Goal: Information Seeking & Learning: Learn about a topic

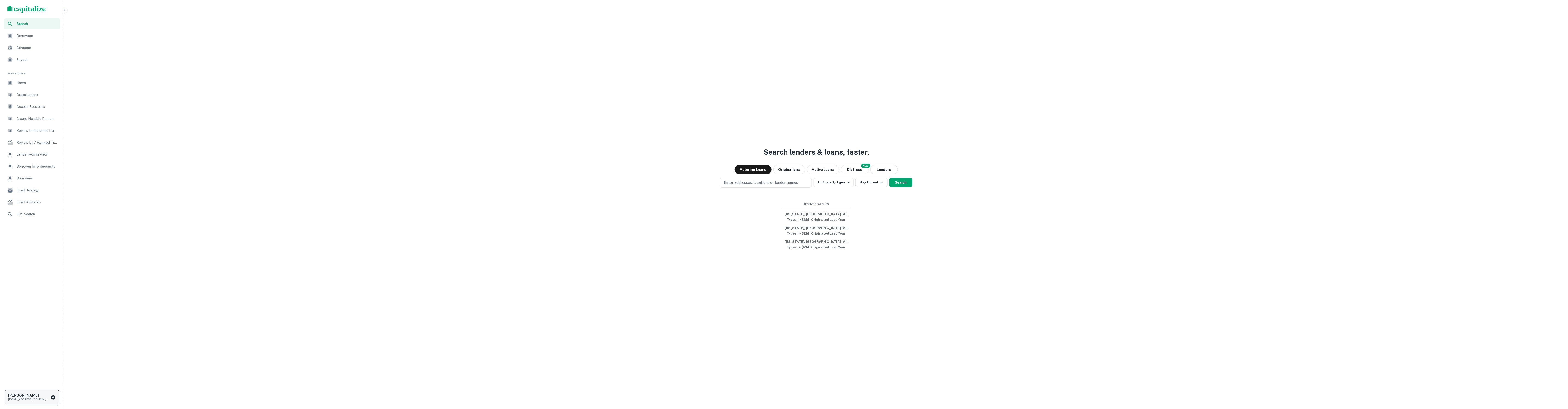
click at [41, 399] on p "soren@capitalize.io" at bounding box center [29, 399] width 41 height 4
click at [23, 331] on li "Logout" at bounding box center [33, 334] width 49 height 9
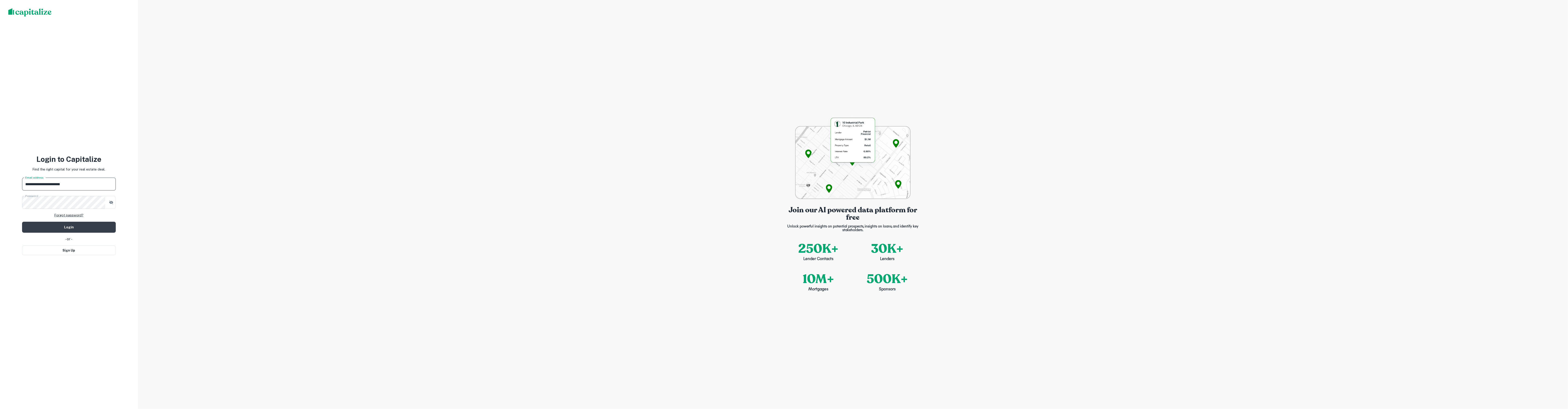
drag, startPoint x: 44, startPoint y: 183, endPoint x: 51, endPoint y: 189, distance: 9.2
click at [44, 183] on input "**********" at bounding box center [69, 184] width 94 height 13
type input "**********"
click at [69, 227] on button "Login" at bounding box center [69, 228] width 94 height 11
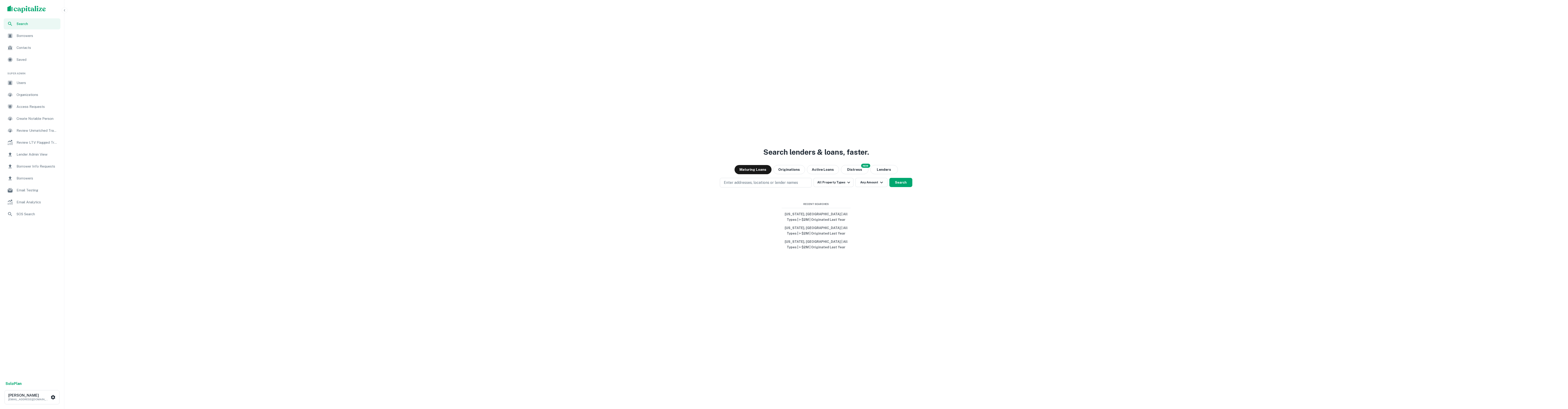
click at [551, 223] on div "Search lenders & loans, faster. Maturing Loans Originations Active Loans NEW Di…" at bounding box center [816, 215] width 1500 height 409
click at [50, 57] on span "Saved" at bounding box center [37, 60] width 41 height 5
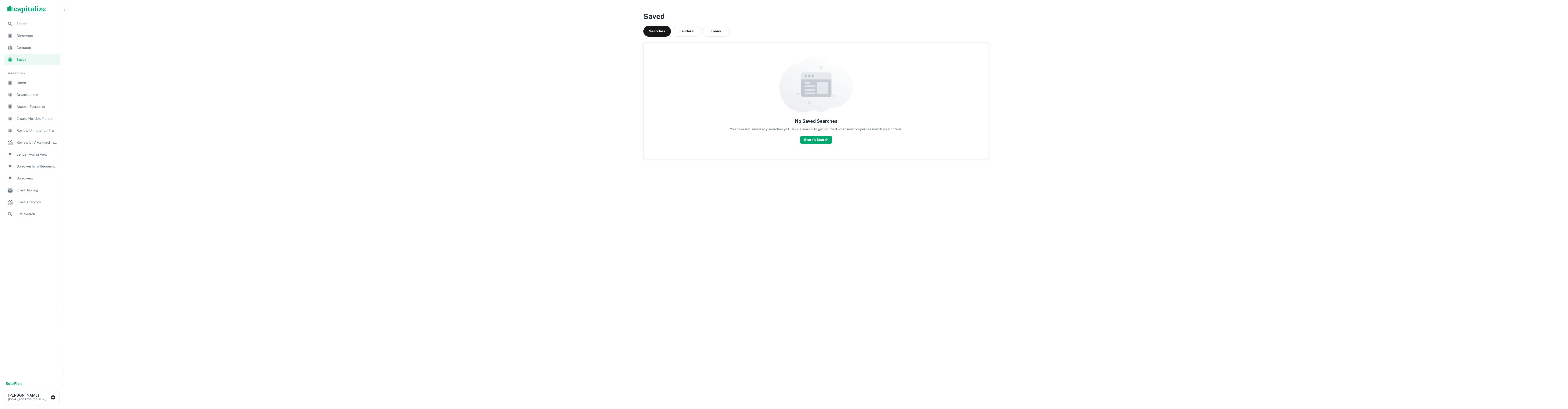
click at [36, 26] on span "Search" at bounding box center [37, 24] width 41 height 5
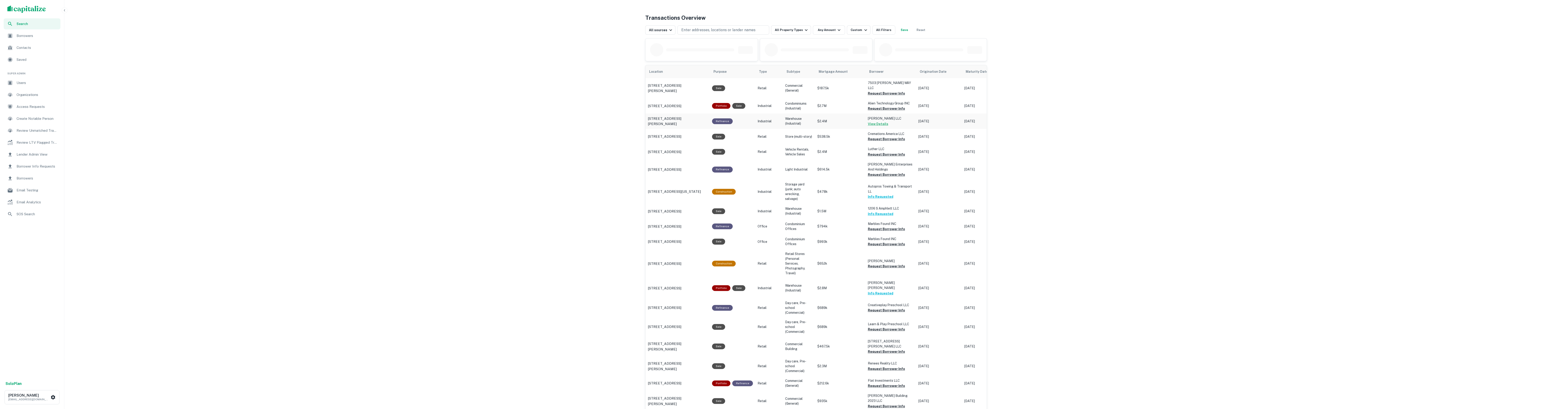
scroll to position [226, 0]
click at [870, 380] on button "Request Borrower Info" at bounding box center [886, 383] width 37 height 5
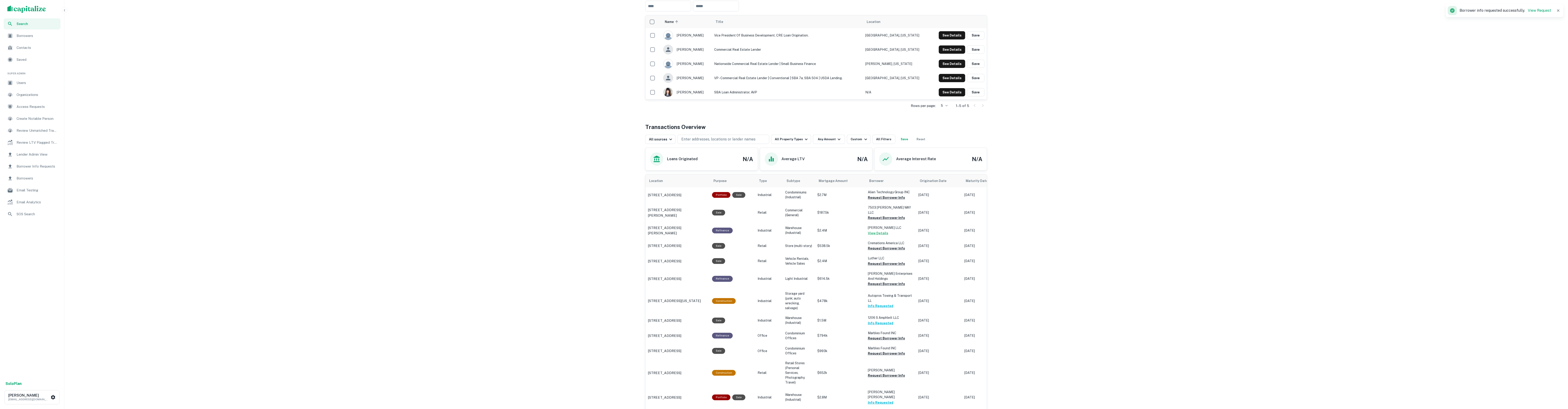
scroll to position [79, 0]
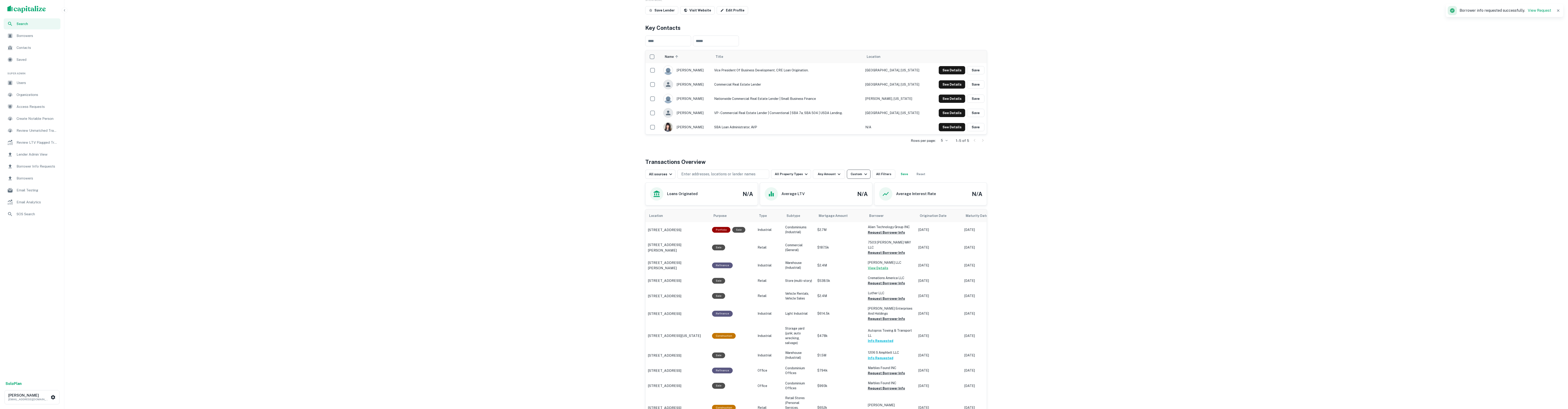
click at [865, 172] on icon "button" at bounding box center [866, 174] width 5 height 5
click at [825, 248] on input "**********" at bounding box center [825, 249] width 68 height 13
click at [830, 248] on input "**********" at bounding box center [825, 249] width 68 height 13
click at [810, 250] on input "**********" at bounding box center [825, 249] width 68 height 13
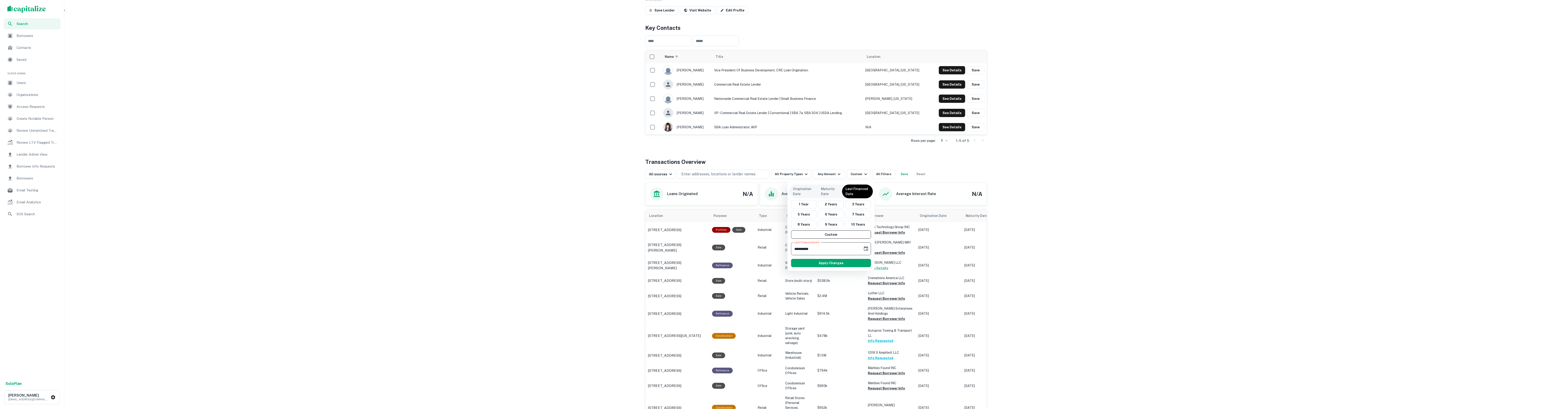
click at [807, 250] on input "**********" at bounding box center [825, 249] width 68 height 13
click at [797, 249] on input "**********" at bounding box center [825, 249] width 68 height 13
type input "**********"
click at [821, 265] on button "Apply Changes" at bounding box center [831, 264] width 80 height 9
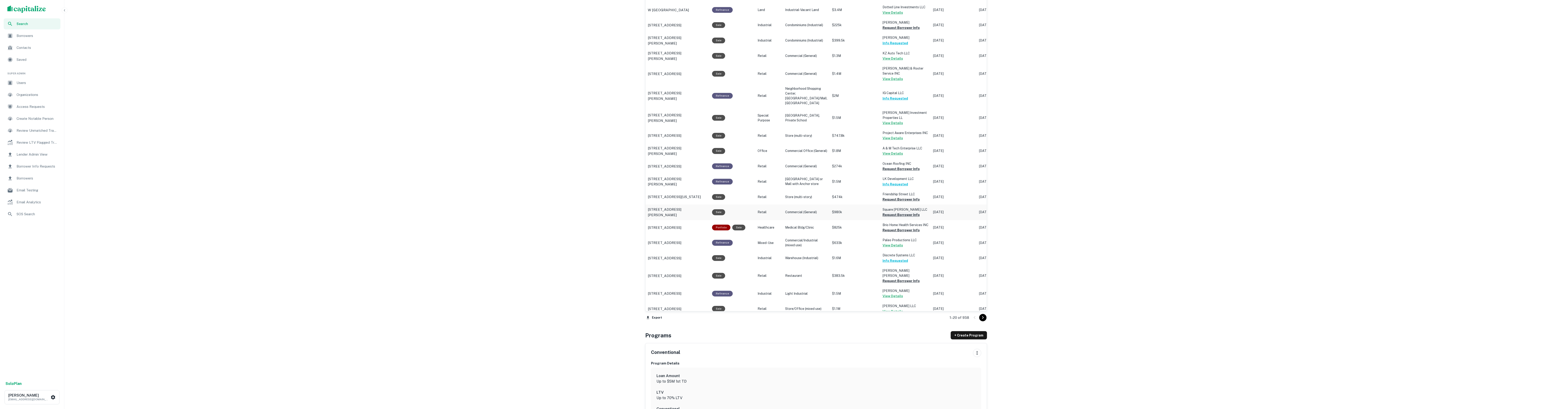
scroll to position [329, 0]
click at [888, 198] on button "Request Borrower Info" at bounding box center [901, 200] width 37 height 5
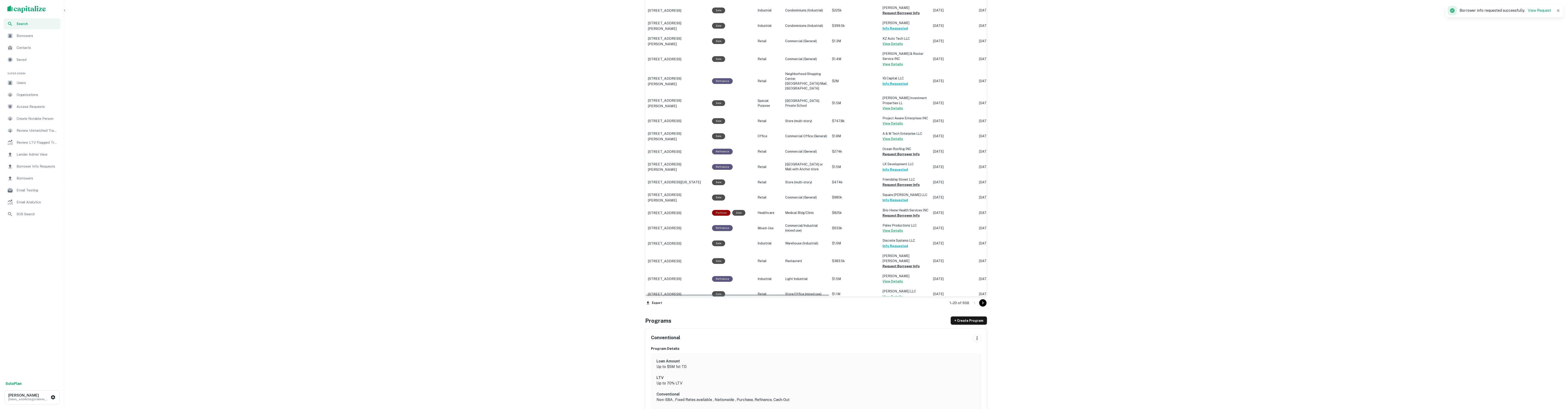
click at [984, 304] on icon "Go to next page" at bounding box center [982, 303] width 5 height 5
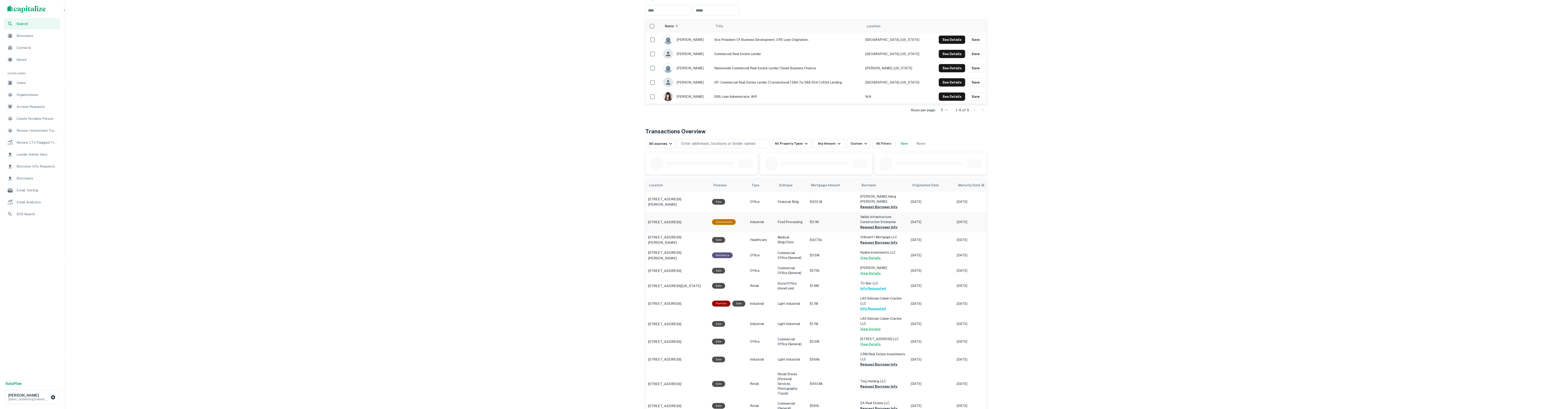
scroll to position [128, 0]
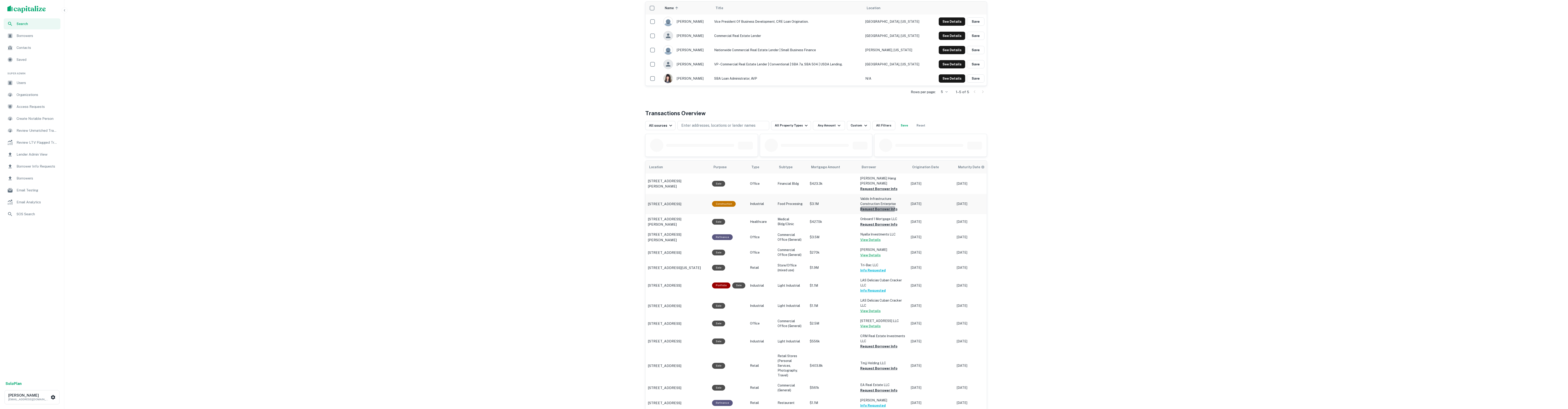
click at [876, 206] on button "Request Borrower Info" at bounding box center [878, 209] width 37 height 5
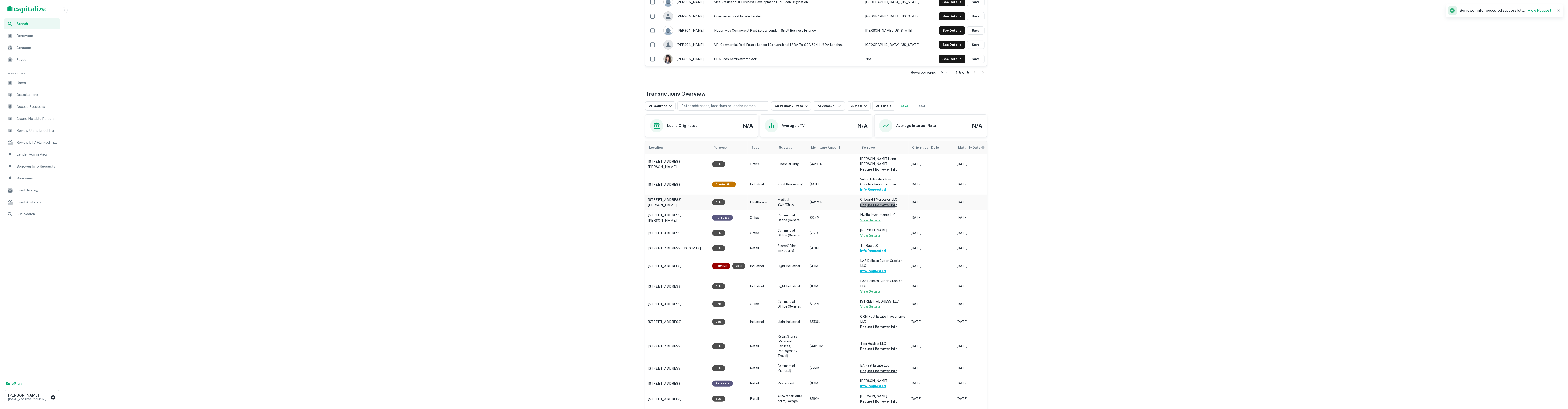
click at [875, 203] on button "Request Borrower Info" at bounding box center [878, 204] width 37 height 5
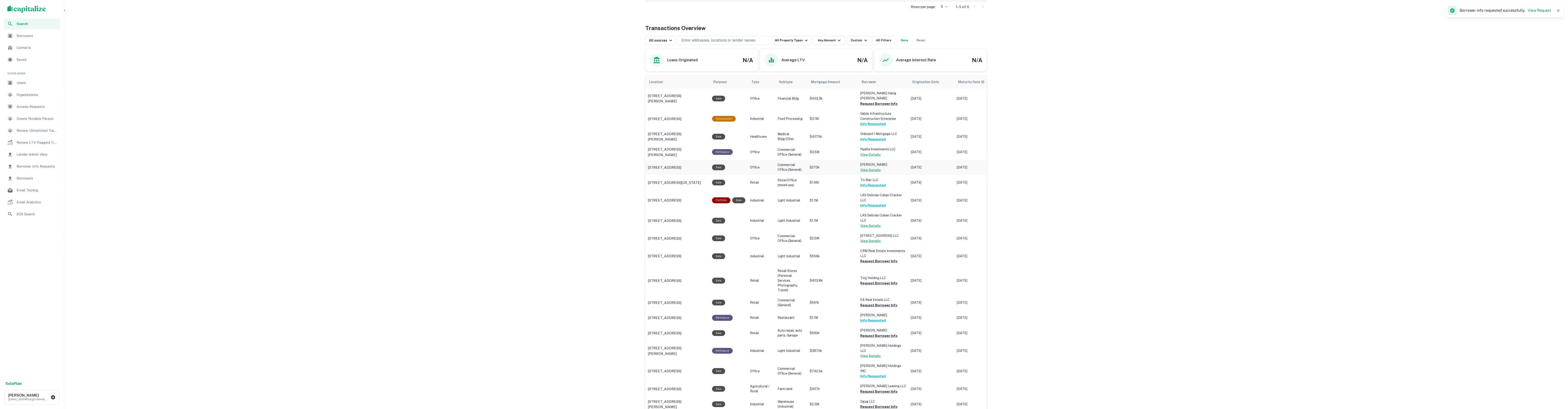
scroll to position [214, 0]
click at [879, 257] on button "Request Borrower Info" at bounding box center [878, 260] width 37 height 5
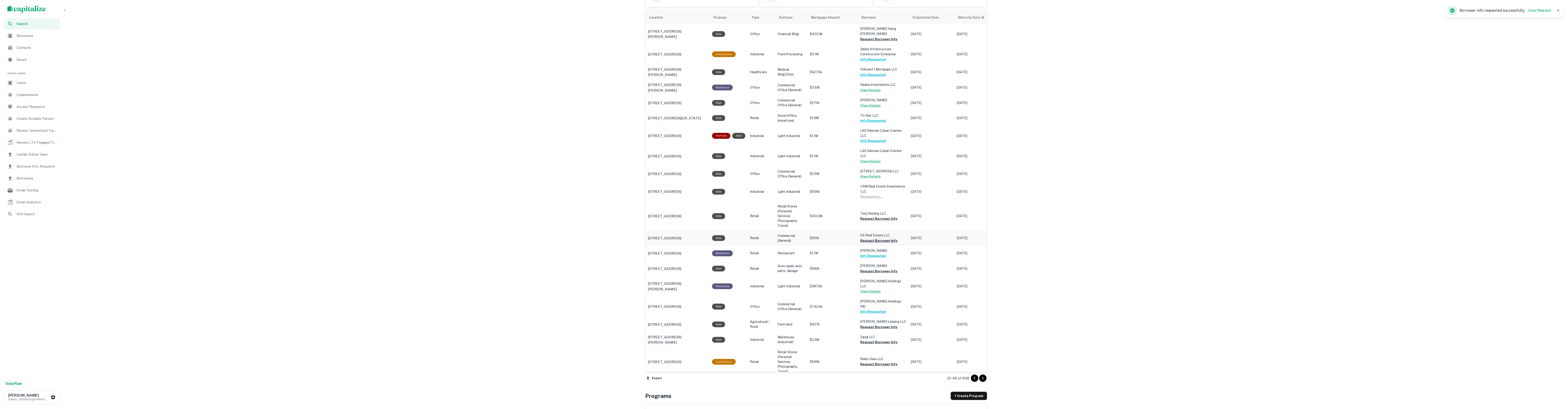
scroll to position [281, 0]
click at [871, 234] on button "Request Borrower Info" at bounding box center [878, 237] width 37 height 5
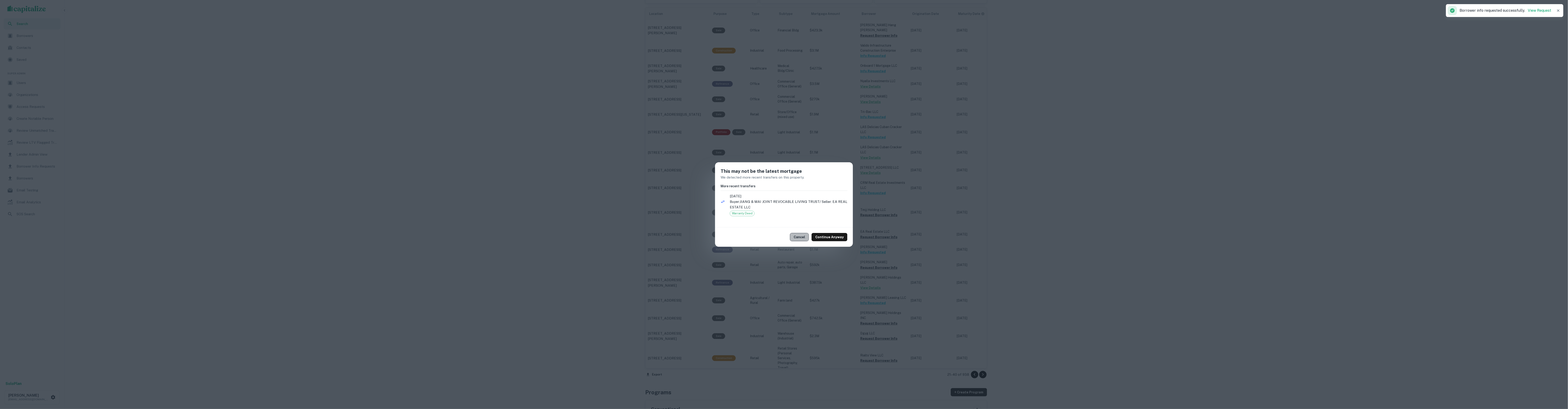
click at [805, 237] on button "Cancel" at bounding box center [799, 237] width 19 height 9
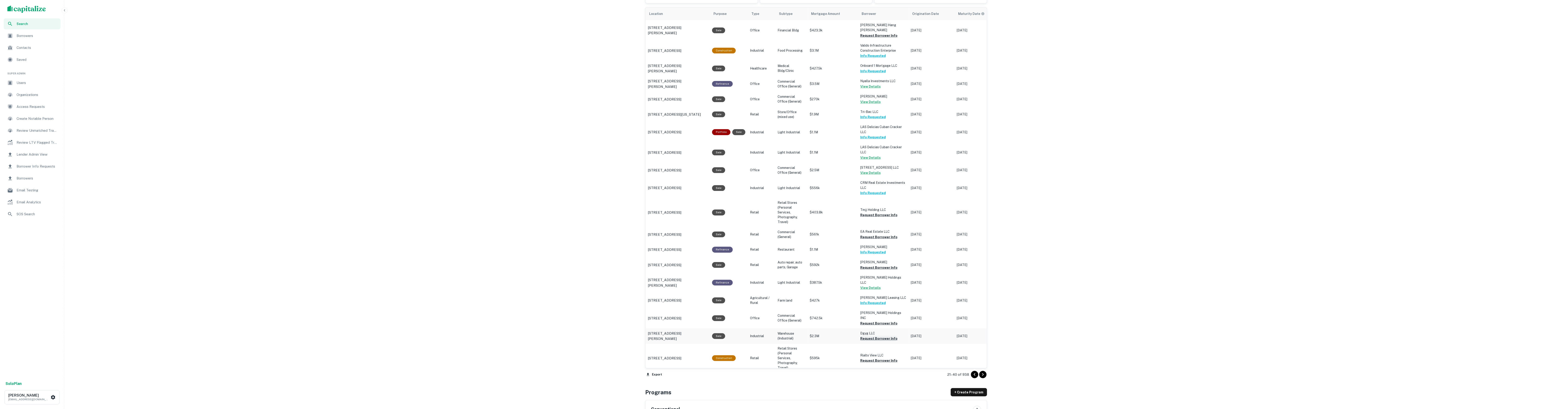
click at [873, 336] on button "Request Borrower Info" at bounding box center [878, 338] width 37 height 5
click at [875, 358] on button "Request Borrower Info" at bounding box center [878, 360] width 37 height 5
click at [885, 380] on button "Request Borrower Info" at bounding box center [878, 383] width 37 height 5
click at [980, 376] on icon "Go to next page" at bounding box center [982, 374] width 5 height 5
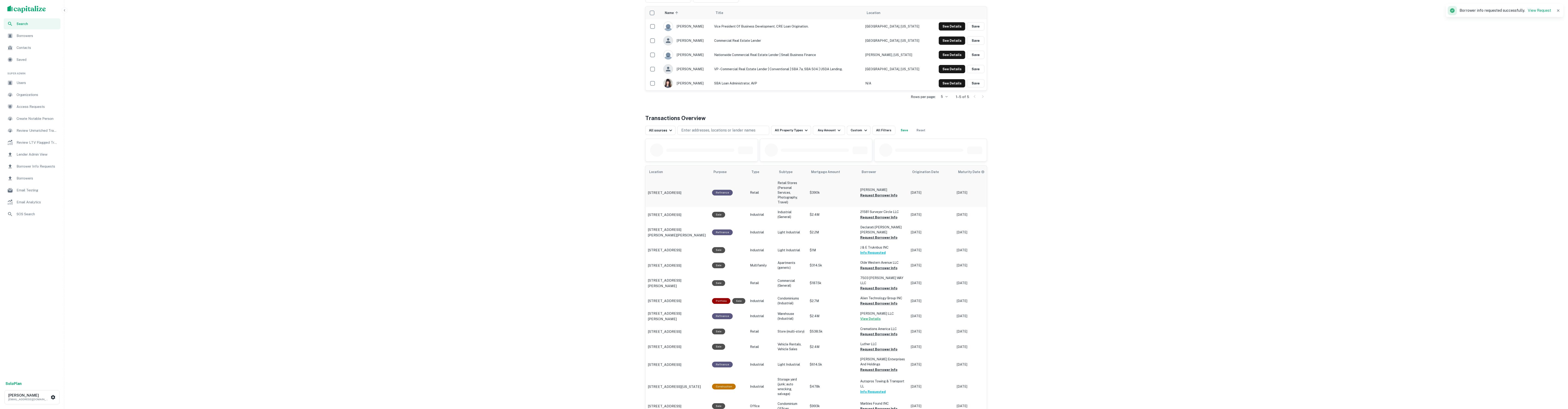
scroll to position [134, 0]
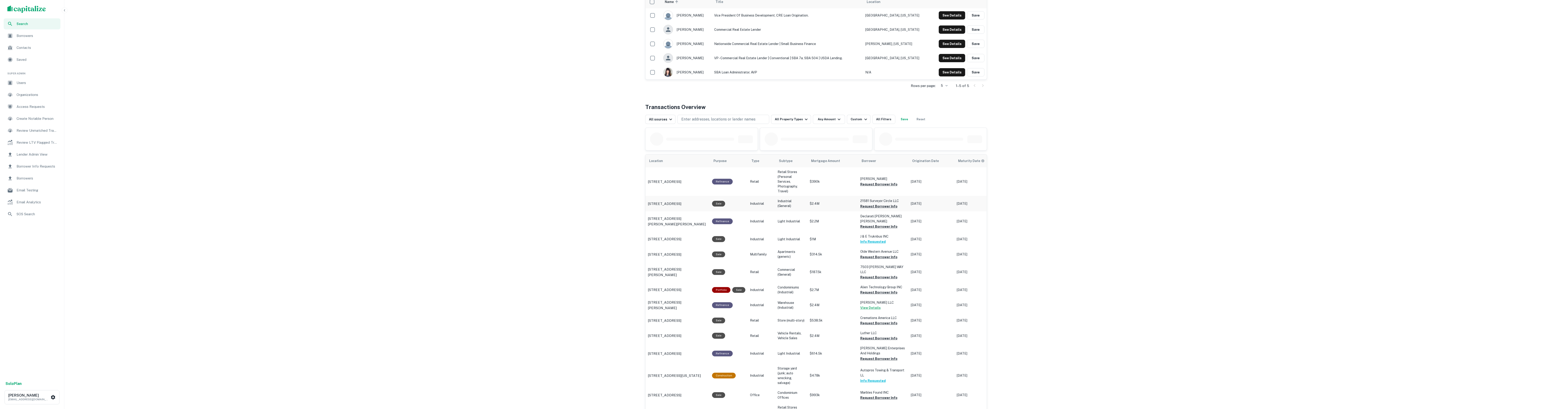
click at [867, 206] on button "Request Borrower Info" at bounding box center [878, 206] width 37 height 5
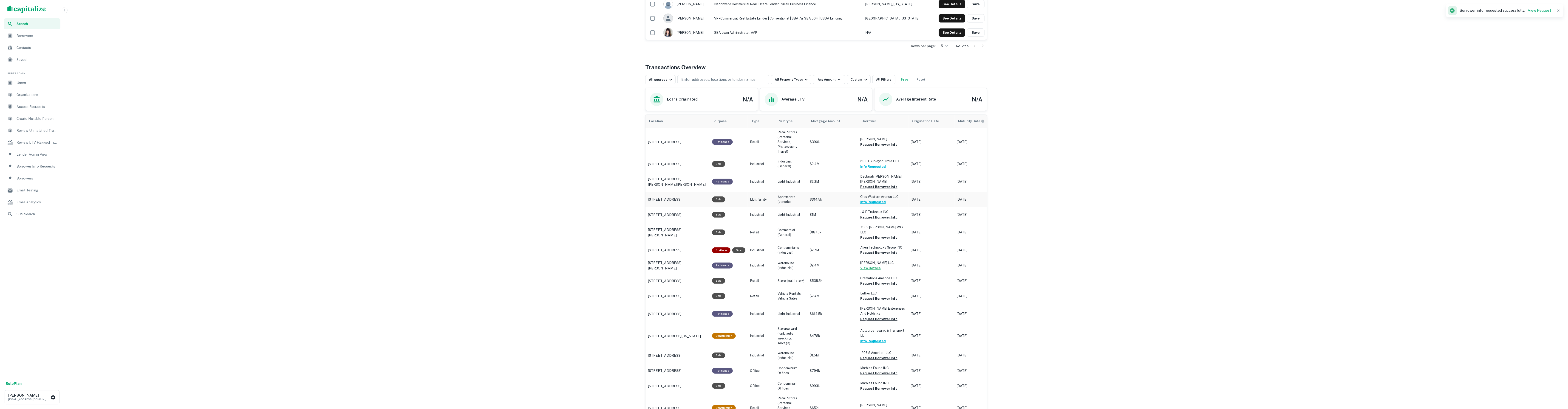
scroll to position [175, 0]
click at [867, 218] on button "Request Borrower Info" at bounding box center [878, 215] width 37 height 5
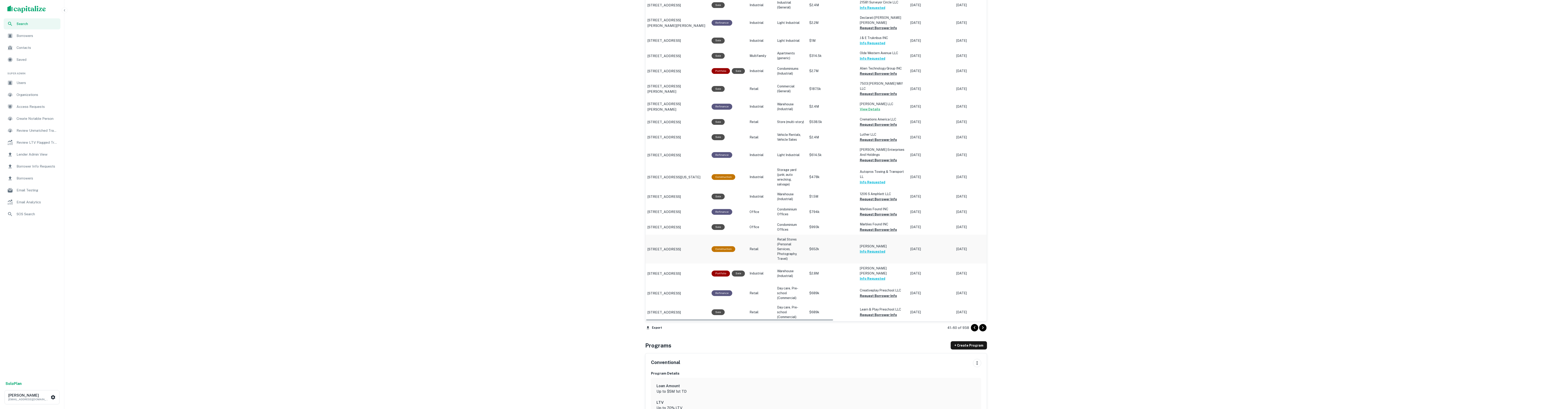
scroll to position [335, 0]
click at [984, 325] on icon "Go to next page" at bounding box center [982, 325] width 5 height 5
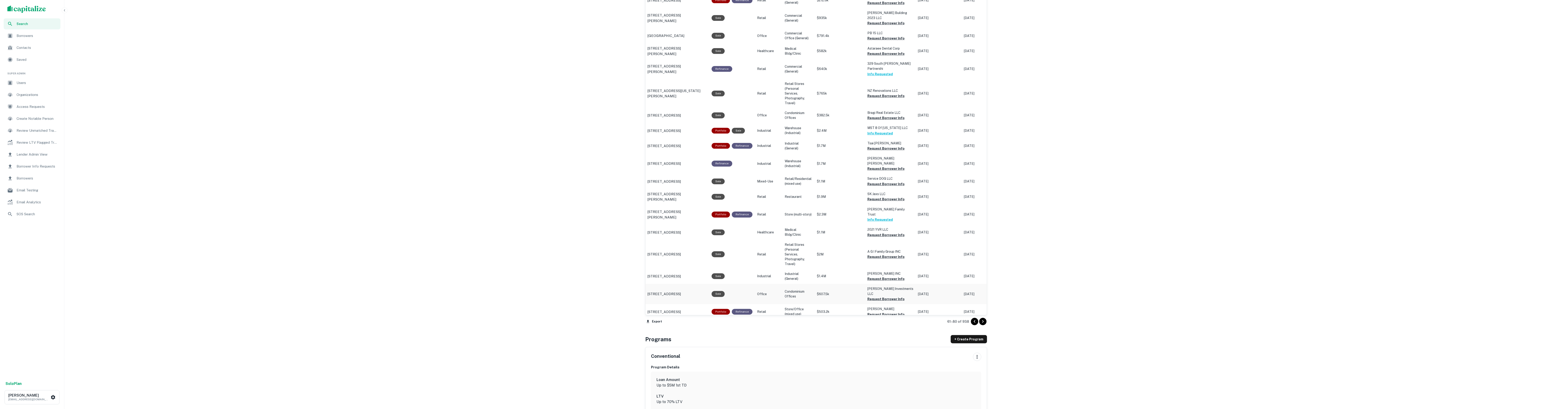
scroll to position [325, 0]
click at [982, 323] on icon "Go to next page" at bounding box center [982, 324] width 5 height 5
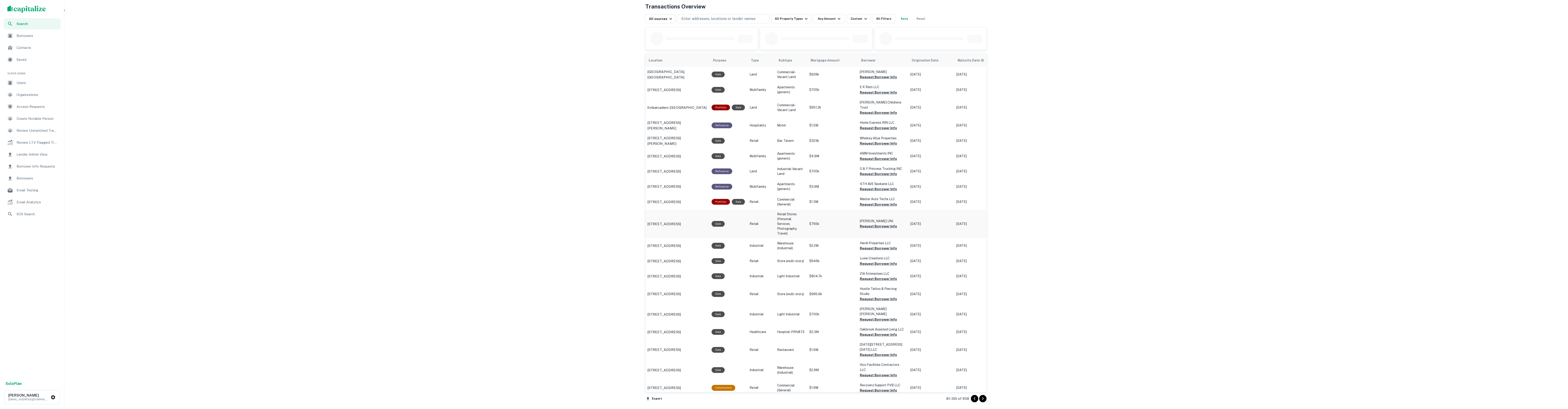
scroll to position [209, 0]
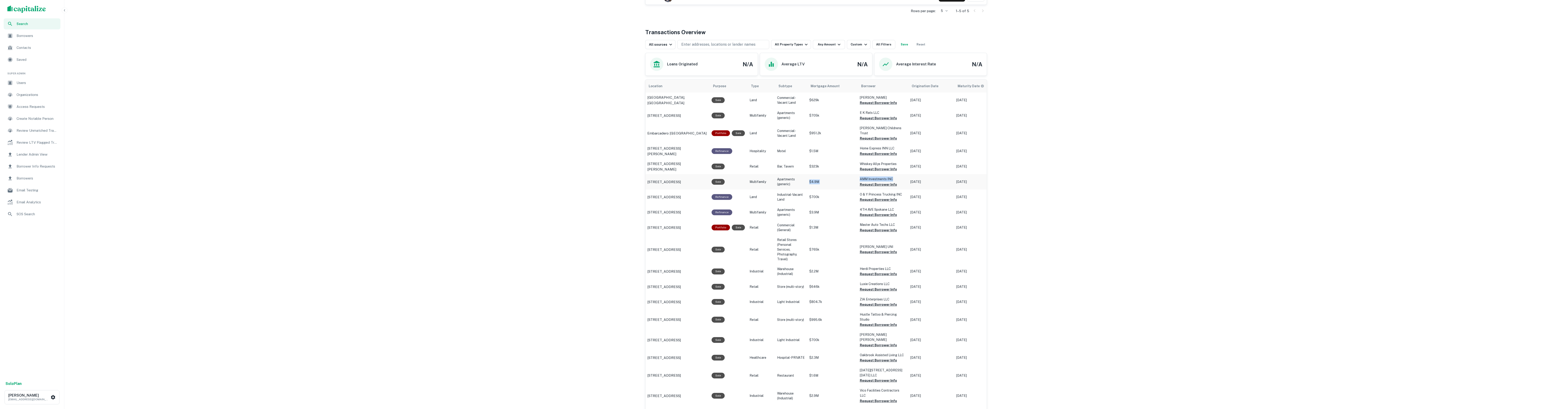
drag, startPoint x: 857, startPoint y: 178, endPoint x: 892, endPoint y: 180, distance: 35.1
click at [892, 180] on tr "2 2nd St Kearny, NJ 07032 Sale Multifamily Apartments (generic) $4.9M AMM Inves…" at bounding box center [954, 181] width 618 height 15
copy tr "$4.9M AMM Investments INC"
drag, startPoint x: 892, startPoint y: 268, endPoint x: 861, endPoint y: 267, distance: 31.0
click at [861, 267] on p "Herdi Properties LLC" at bounding box center [883, 269] width 46 height 5
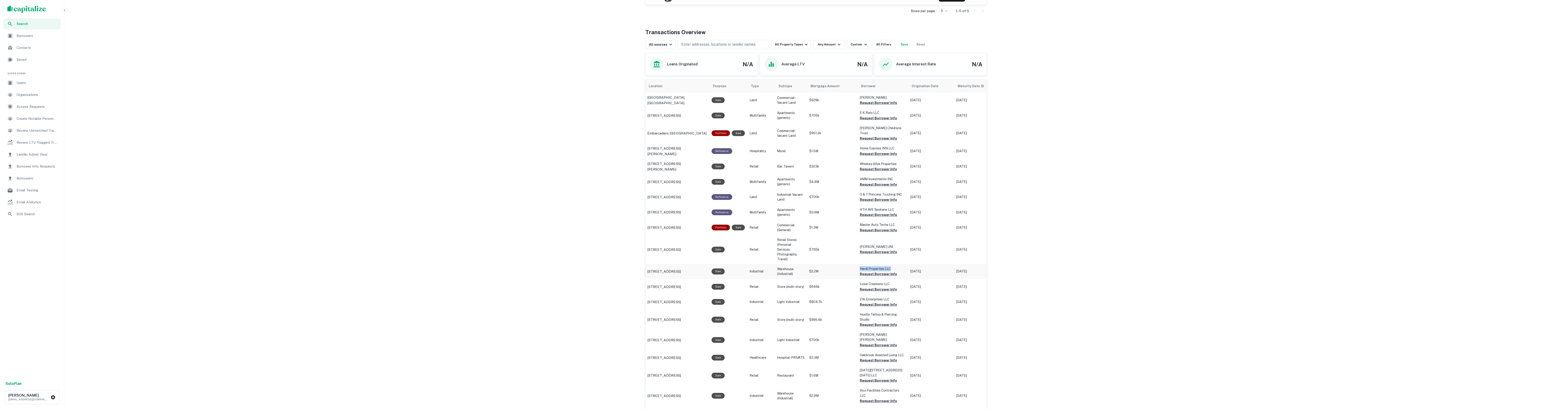
copy p "Herdi Properties LLC"
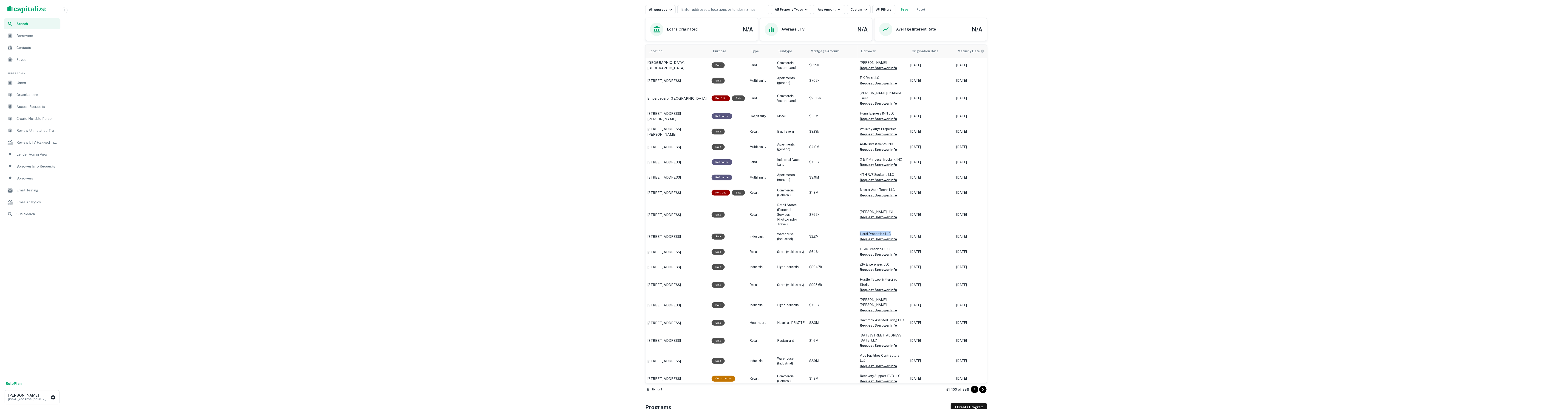
scroll to position [459, 0]
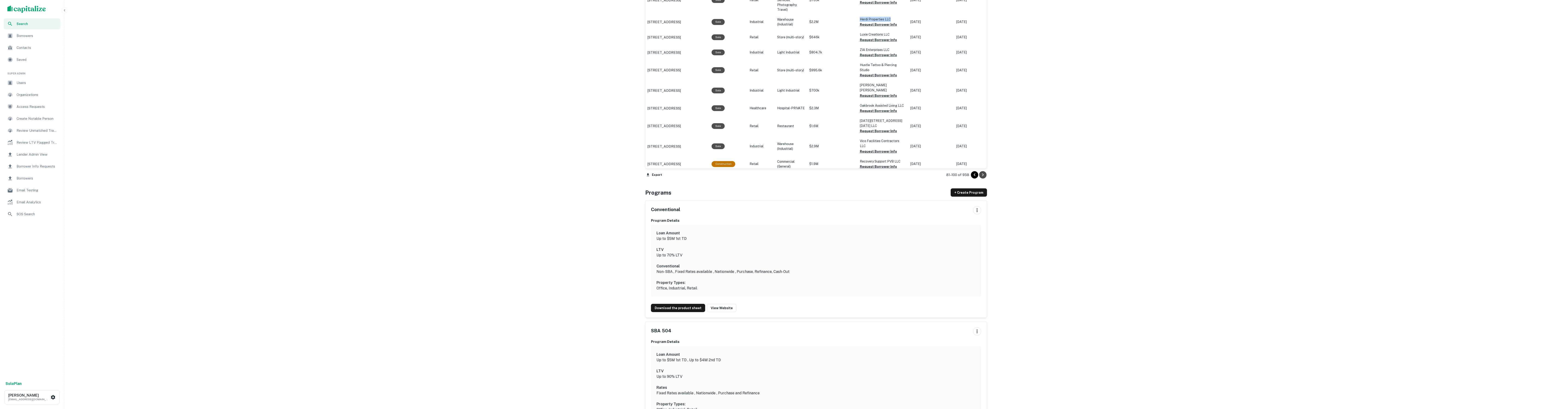
click at [981, 172] on icon "Go to next page" at bounding box center [982, 175] width 5 height 5
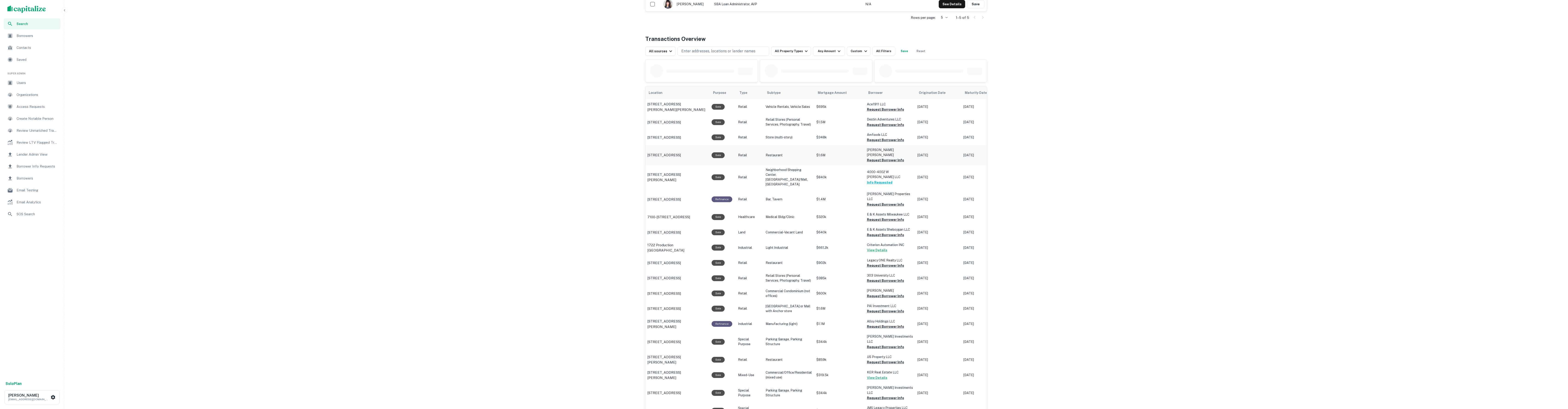
scroll to position [203, 0]
drag, startPoint x: 912, startPoint y: 204, endPoint x: 867, endPoint y: 205, distance: 45.0
click at [867, 211] on p "E & K Assets Milwaukee LLC" at bounding box center [889, 214] width 46 height 5
copy p "E & K Assets Milwaukee LLC"
drag, startPoint x: 899, startPoint y: 309, endPoint x: 866, endPoint y: 311, distance: 33.1
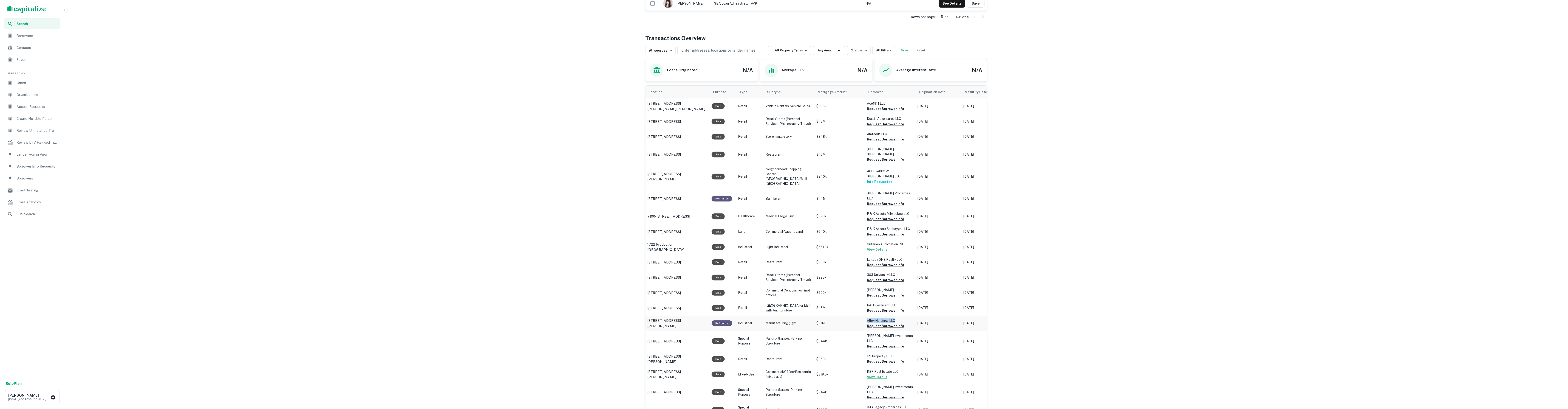
click at [866, 316] on td "Alloy Holdings LLC Request Borrower Info" at bounding box center [889, 323] width 51 height 15
copy p "Alloy Holdings LLC"
drag, startPoint x: 873, startPoint y: 188, endPoint x: 866, endPoint y: 185, distance: 7.6
click at [866, 189] on td "Heath Scurfield Properties LLC Request Borrower Info" at bounding box center [889, 198] width 51 height 20
copy p "Heath Scurfield Properties LLC"
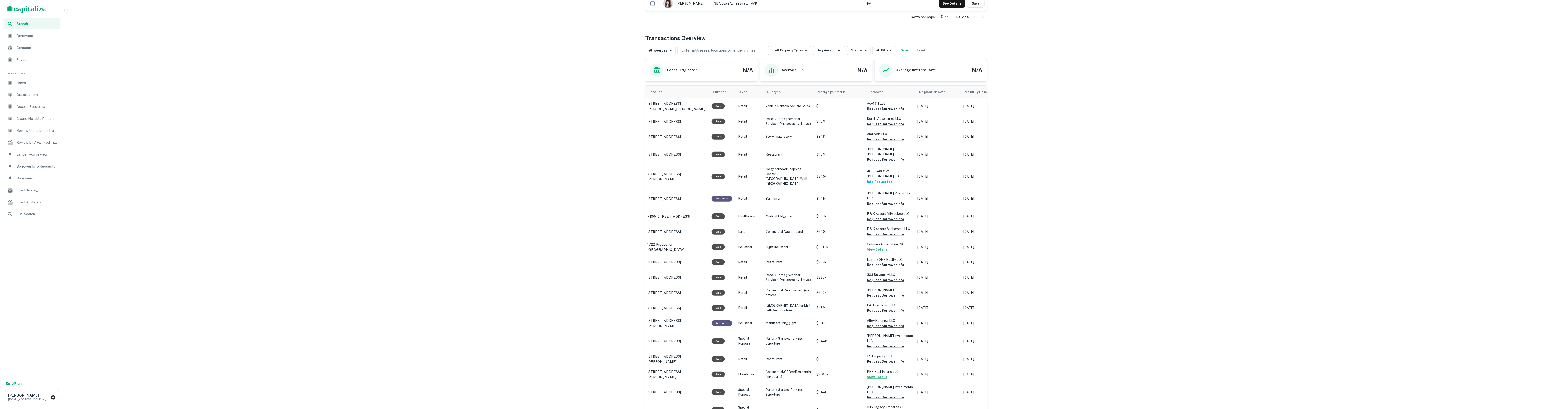
click at [525, 268] on div "Search Borrowers Contacts Saved Super Admin Users Organizations Access Requests…" at bounding box center [784, 384] width 1568 height 1175
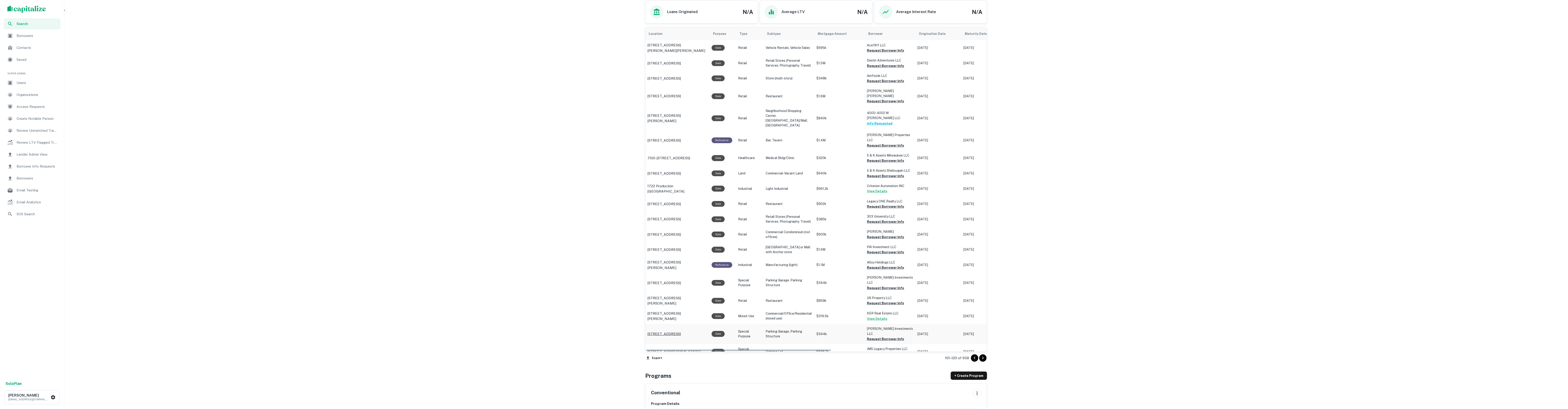
scroll to position [265, 0]
drag, startPoint x: 907, startPoint y: 309, endPoint x: 867, endPoint y: 308, distance: 40.0
click at [867, 321] on td "Henao Investments LLC Request Borrower Info" at bounding box center [889, 330] width 51 height 20
copy p "Henao Investments LLC"
click at [722, 328] on div "Sale" at bounding box center [718, 330] width 13 height 5
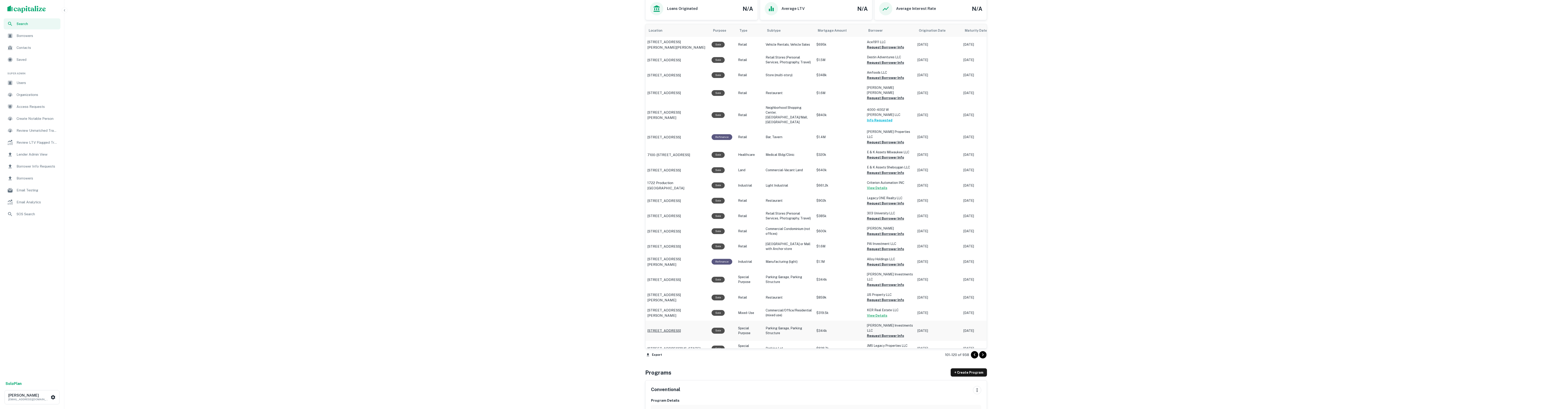
click at [681, 328] on p "3036 N Central Ave Chicago, IL 60634" at bounding box center [663, 330] width 33 height 5
